Goal: Task Accomplishment & Management: Manage account settings

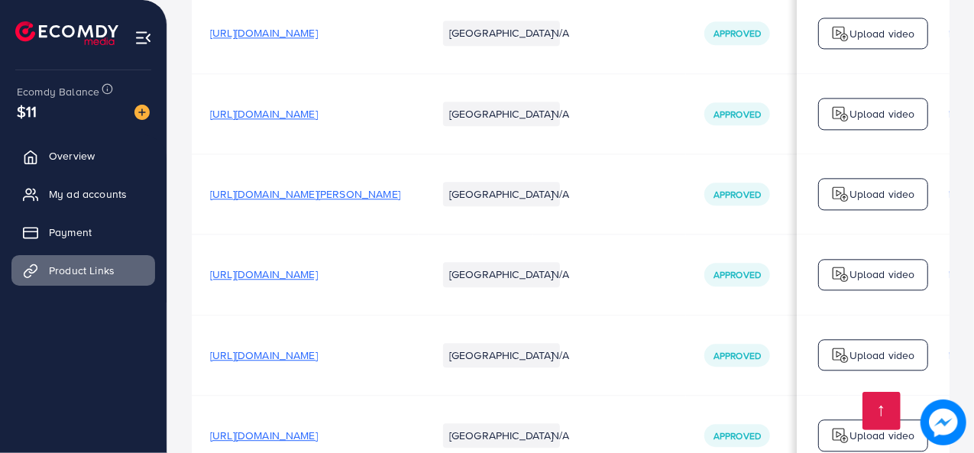
scroll to position [0, 524]
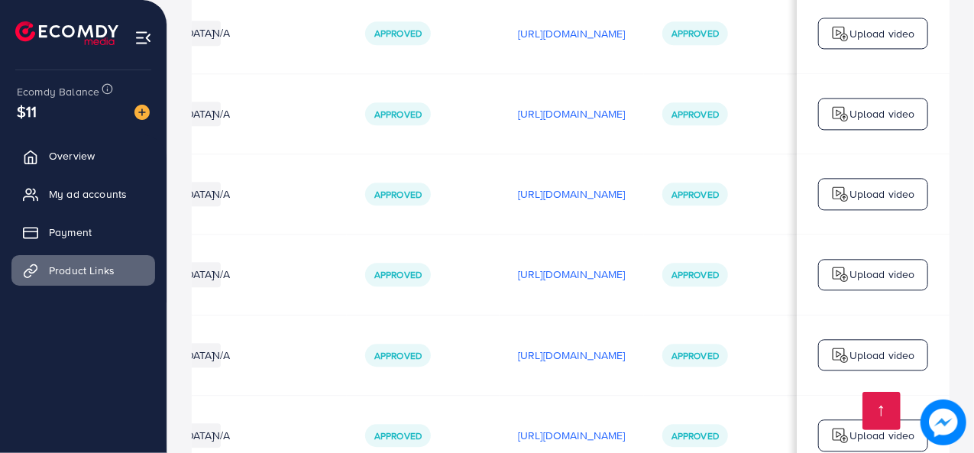
scroll to position [0, 528]
click at [116, 193] on span "My ad accounts" at bounding box center [92, 193] width 78 height 15
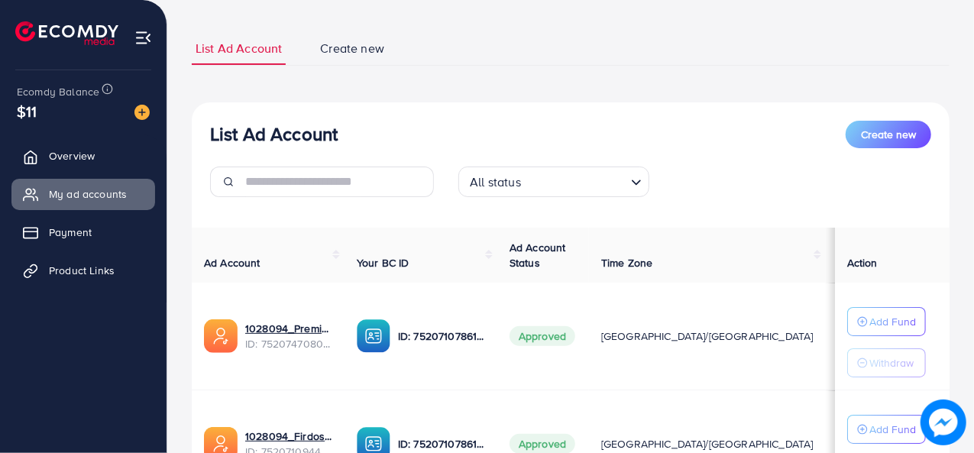
scroll to position [153, 0]
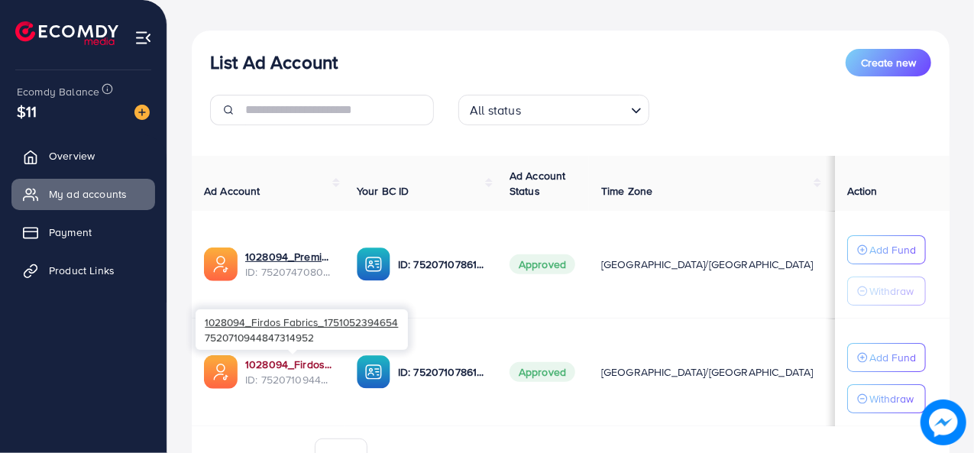
click at [331, 358] on link "1028094_Firdos Fabrics_1751052394654" at bounding box center [288, 364] width 87 height 15
